Goal: Transaction & Acquisition: Purchase product/service

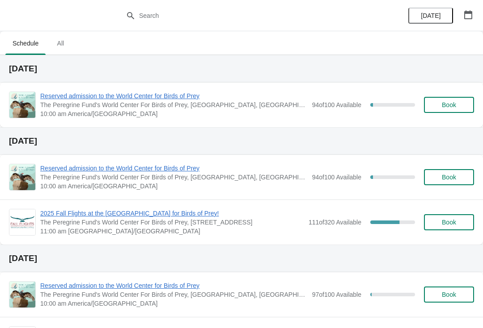
click at [140, 100] on span "Reserved admission to the World Center for Birds of Prey" at bounding box center [173, 96] width 267 height 9
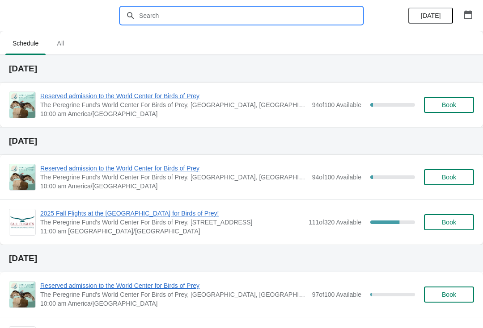
click at [182, 18] on input "text" at bounding box center [250, 16] width 223 height 16
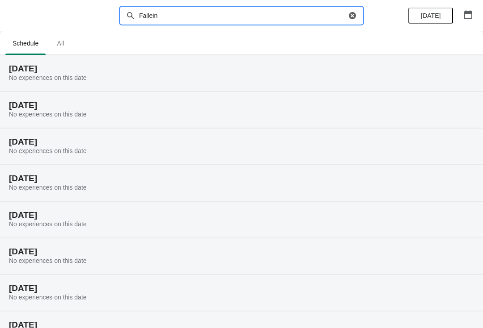
type input "Fallein"
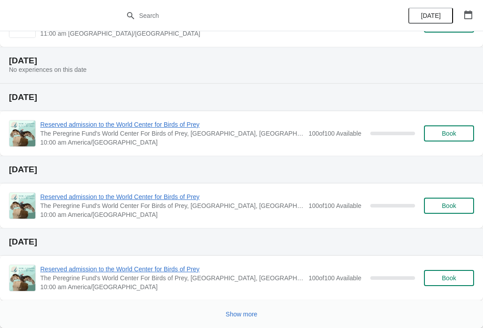
scroll to position [433, 0]
click at [244, 312] on span "Show more" at bounding box center [242, 314] width 32 height 7
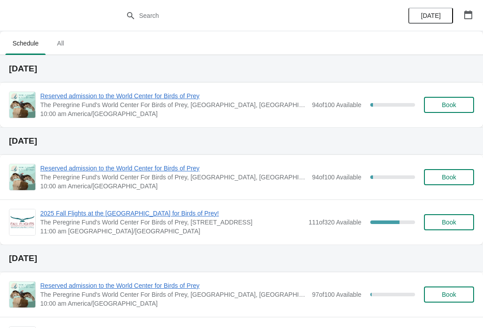
scroll to position [0, 0]
click at [59, 44] on span "All" at bounding box center [60, 43] width 22 height 16
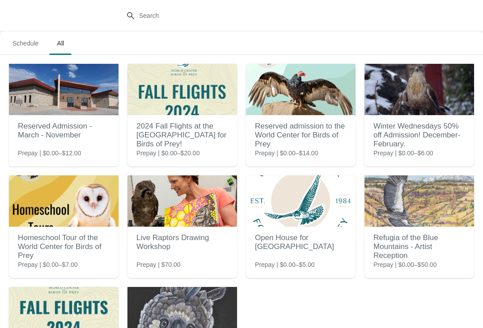
click at [70, 128] on h2 "Reserved Admission - March - November" at bounding box center [64, 131] width 92 height 27
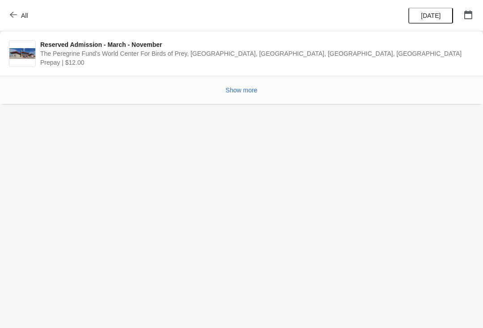
click at [242, 93] on span "Show more" at bounding box center [242, 90] width 32 height 7
click at [248, 51] on span "The Peregrine Fund's World Center For Birds of Prey, [GEOGRAPHIC_DATA], [GEOGRA…" at bounding box center [254, 53] width 429 height 9
click at [60, 63] on span "Prepay | $12.00" at bounding box center [254, 62] width 429 height 9
click at [43, 54] on span "The Peregrine Fund's World Center For Birds of Prey, [GEOGRAPHIC_DATA], [GEOGRA…" at bounding box center [254, 53] width 429 height 9
click at [63, 53] on span "The Peregrine Fund's World Center For Birds of Prey, [GEOGRAPHIC_DATA], [GEOGRA…" at bounding box center [254, 53] width 429 height 9
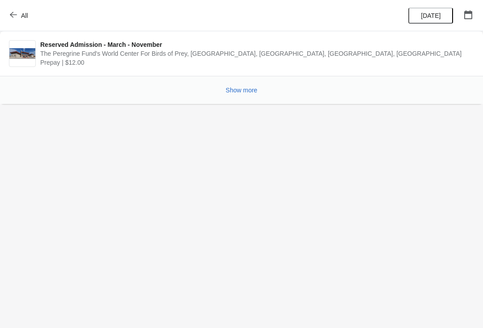
click at [27, 12] on span "All" at bounding box center [24, 15] width 7 height 7
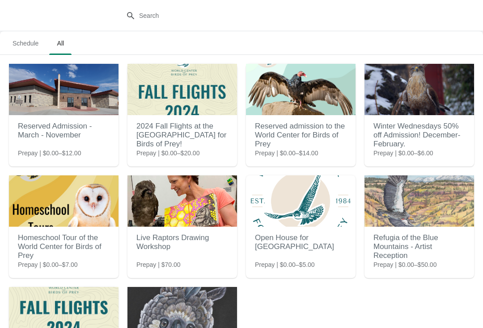
click at [74, 106] on img at bounding box center [63, 89] width 109 height 51
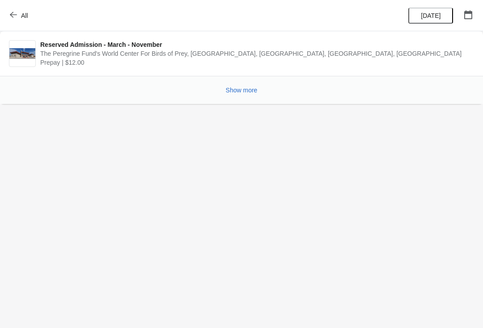
click at [180, 56] on span "The Peregrine Fund's World Center For Birds of Prey, [GEOGRAPHIC_DATA], [GEOGRA…" at bounding box center [254, 53] width 429 height 9
click at [34, 49] on img at bounding box center [22, 53] width 26 height 10
